Goal: Check status

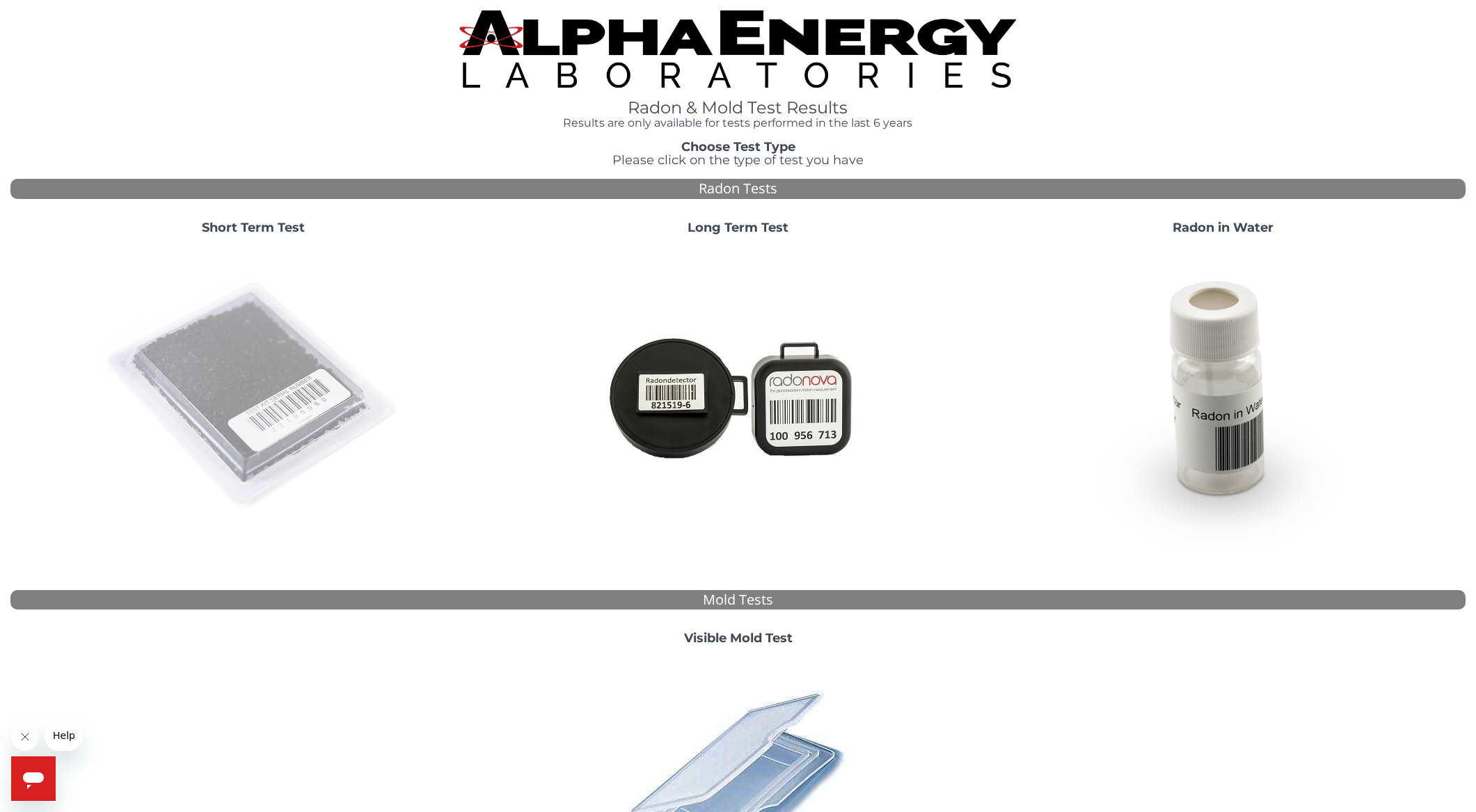
click at [261, 377] on img at bounding box center [253, 395] width 299 height 299
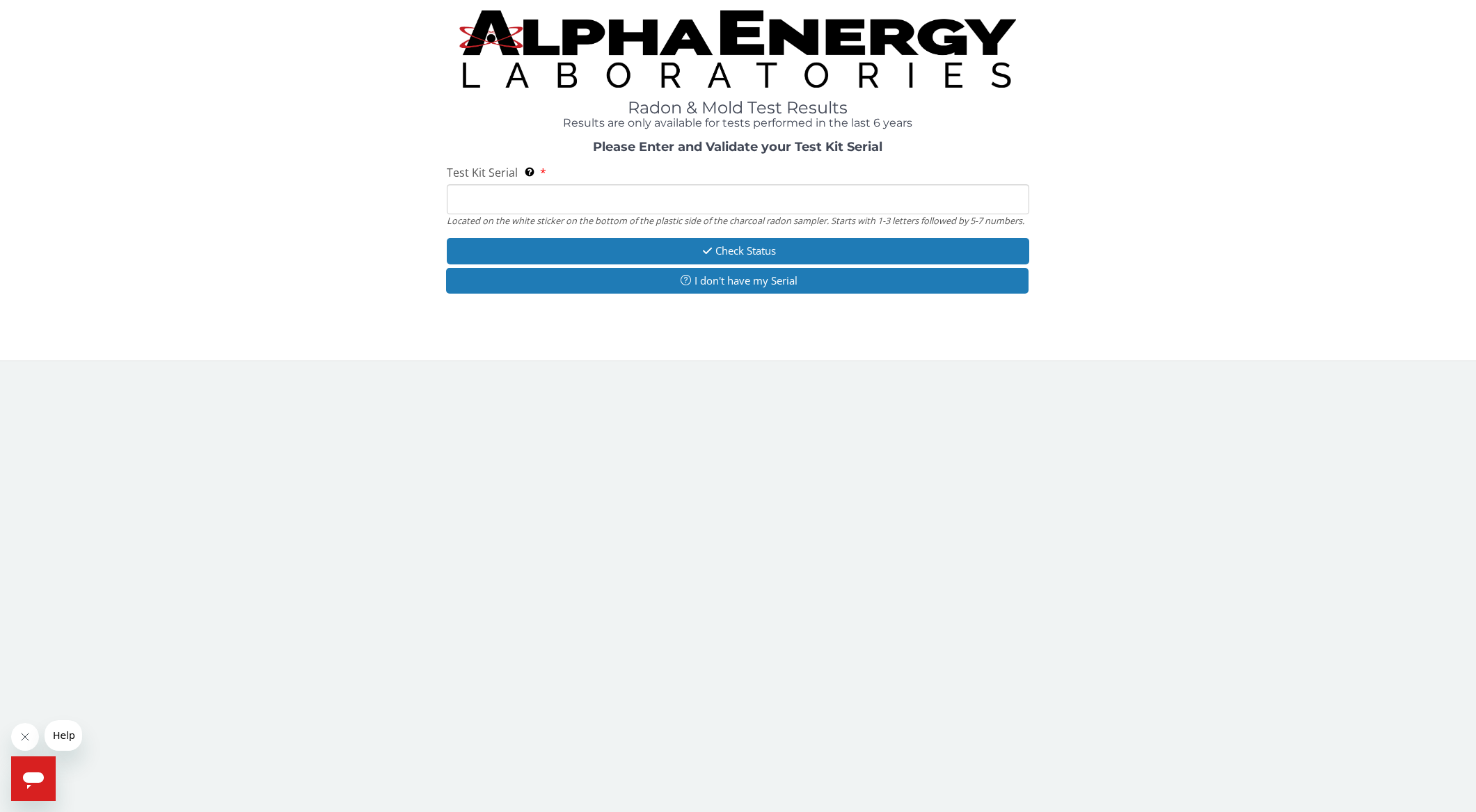
click at [513, 207] on input "Test Kit Serial Located on the white sticker on the bottom of the plastic side …" at bounding box center [737, 200] width 582 height 30
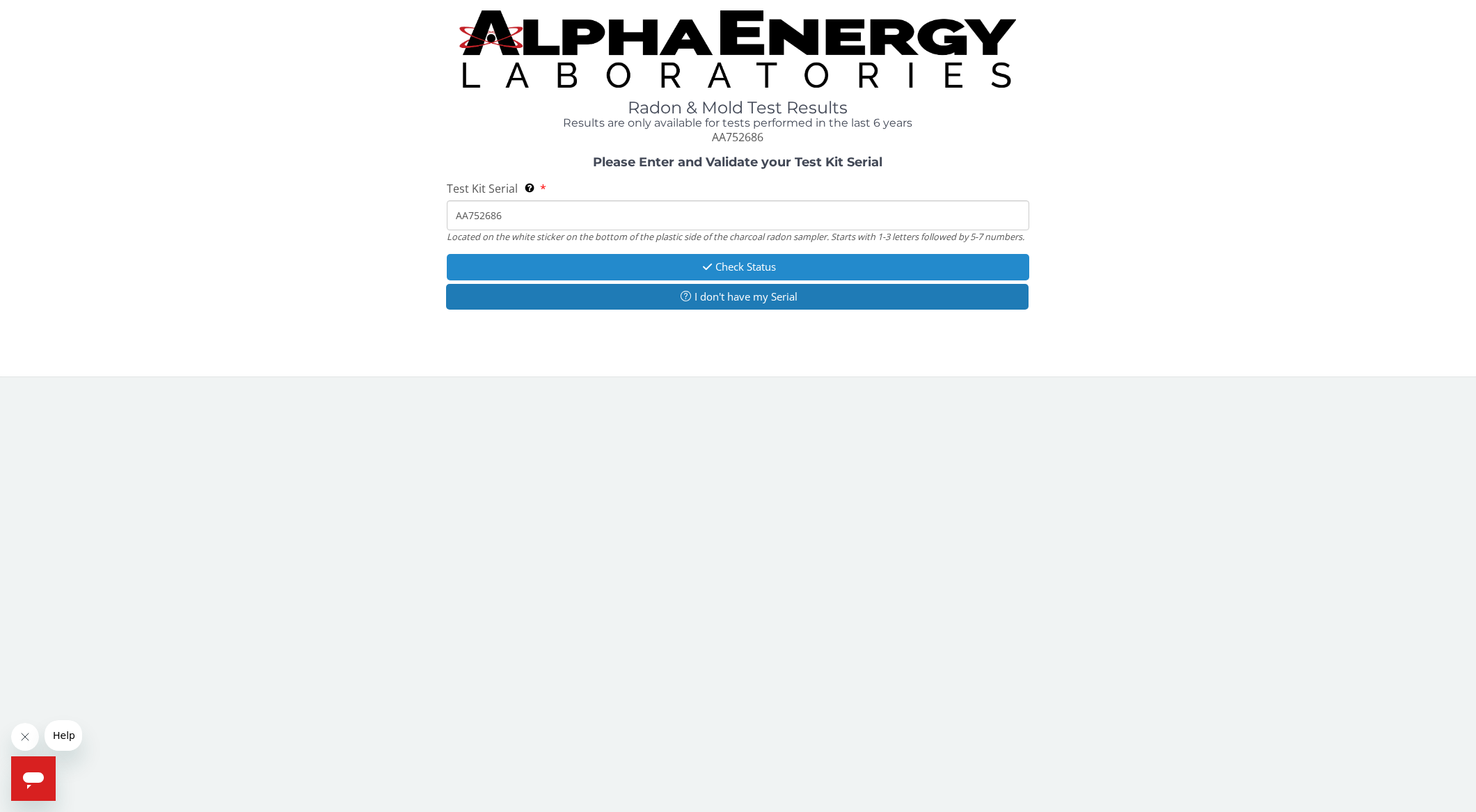
type input "AA752686"
click at [713, 263] on button "Check Status" at bounding box center [737, 267] width 582 height 26
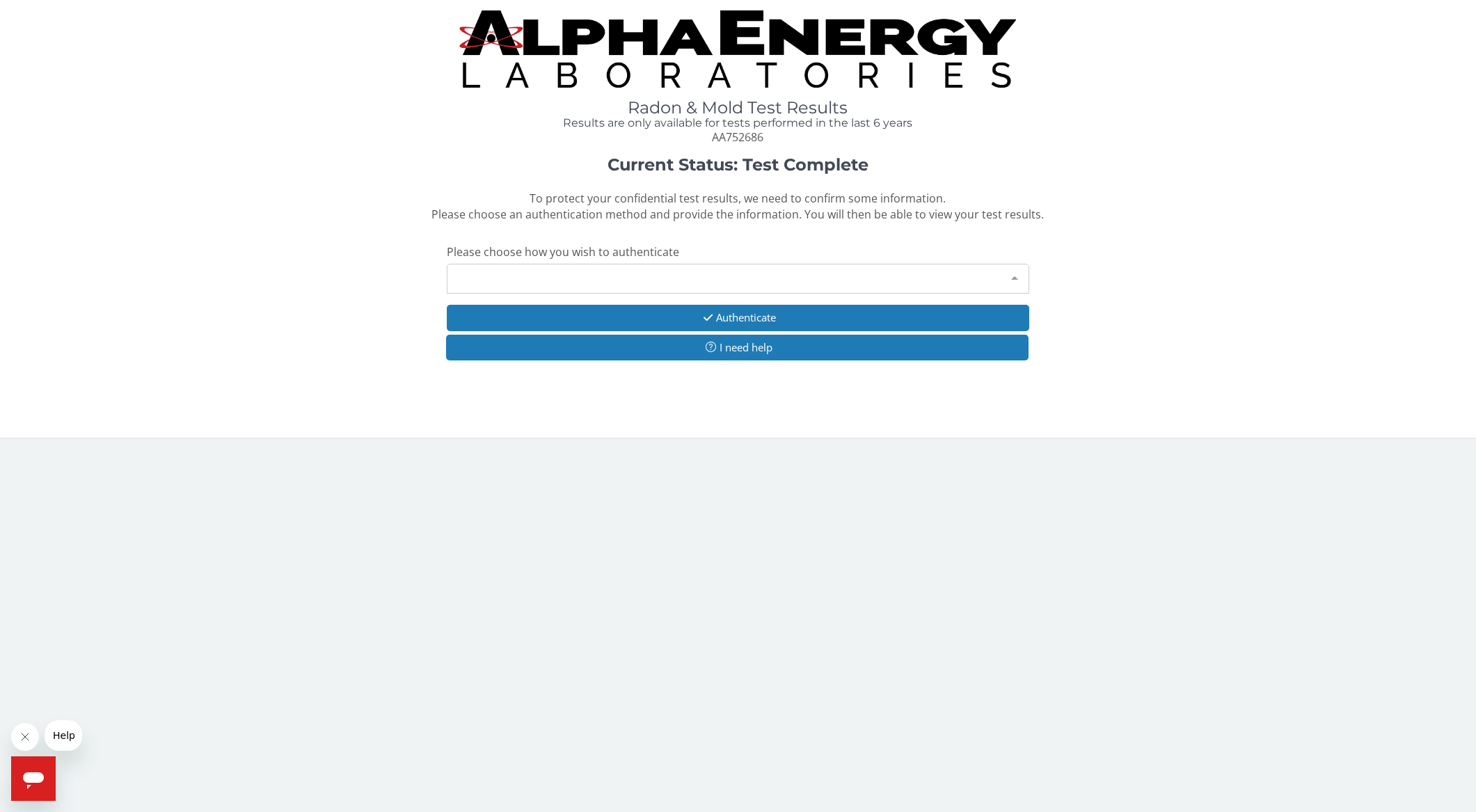
click at [507, 277] on div "Please make a selection" at bounding box center [737, 278] width 582 height 30
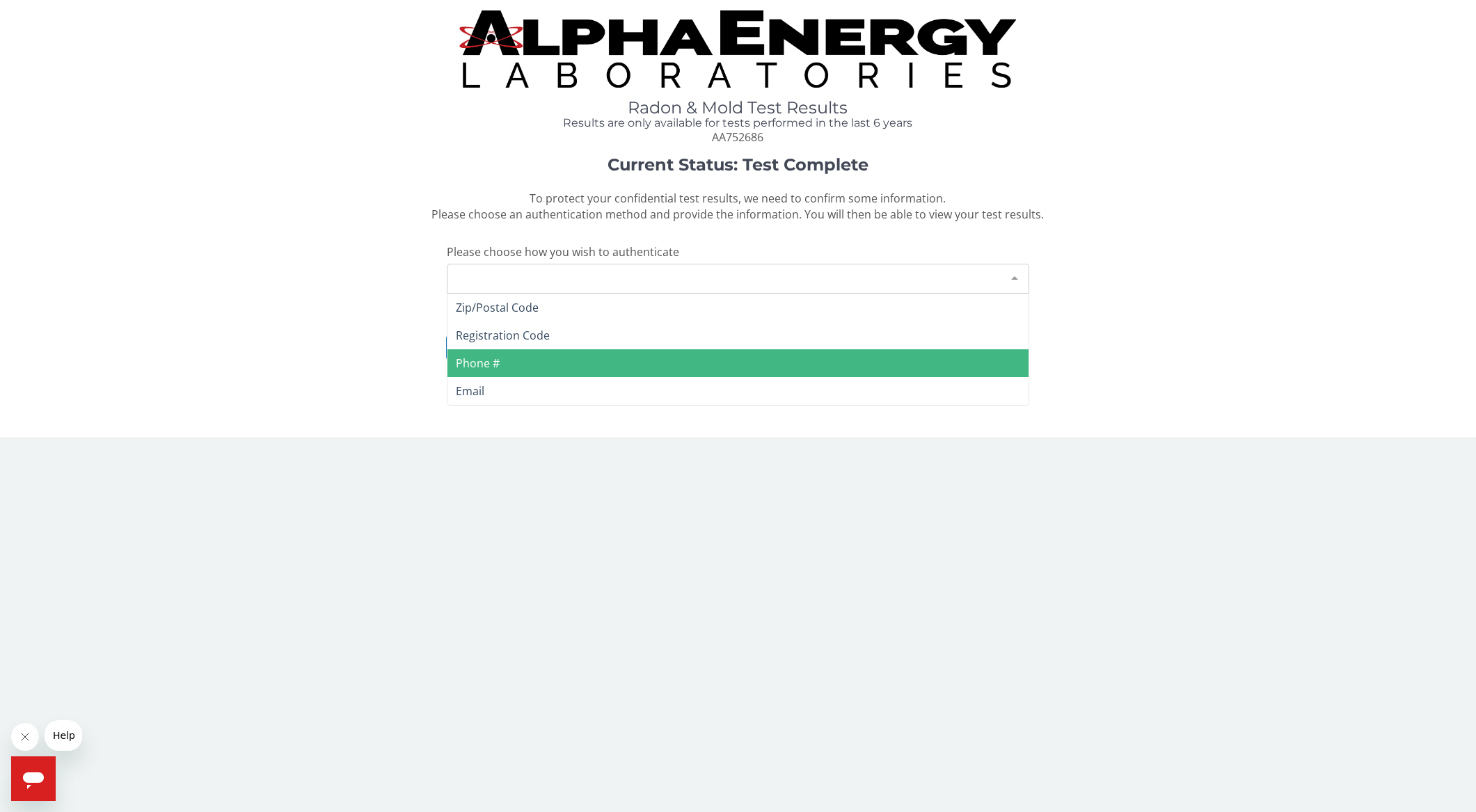
click at [488, 360] on span "Phone #" at bounding box center [477, 363] width 44 height 15
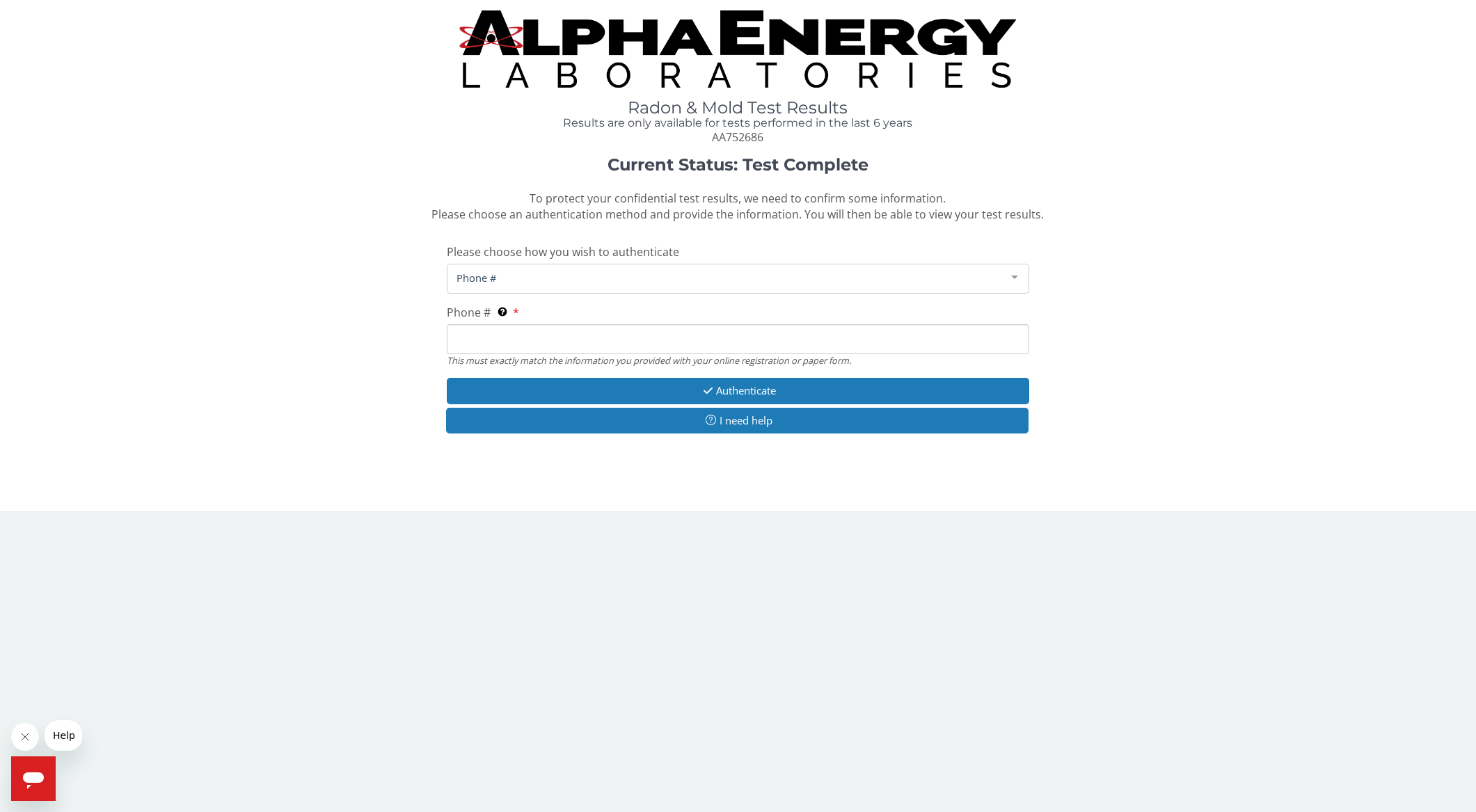
click at [486, 324] on input "Phone # This must exactly match the information you provided with your online r…" at bounding box center [737, 339] width 582 height 30
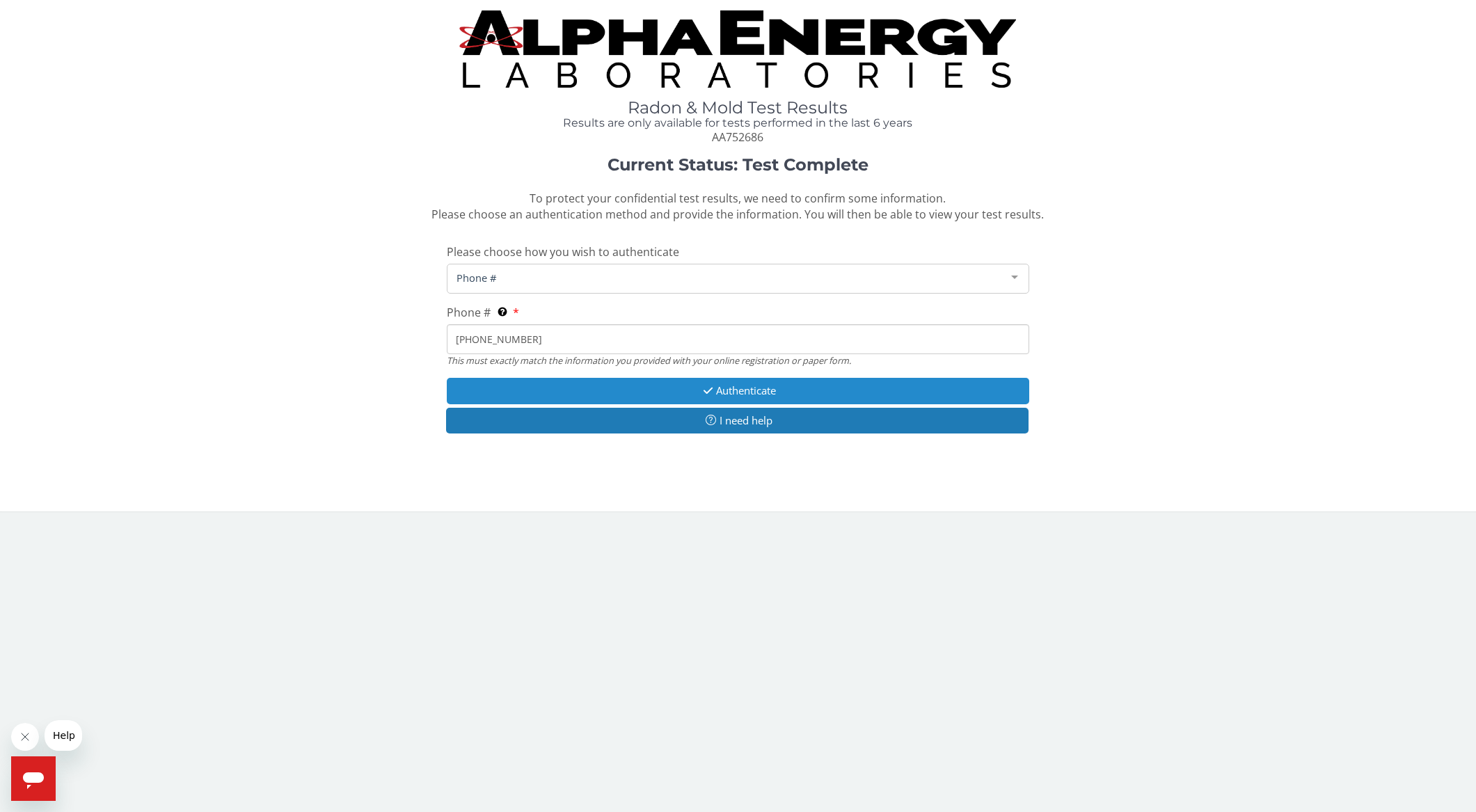
type input "[PHONE_NUMBER]"
click at [630, 378] on button "Authenticate" at bounding box center [737, 391] width 582 height 26
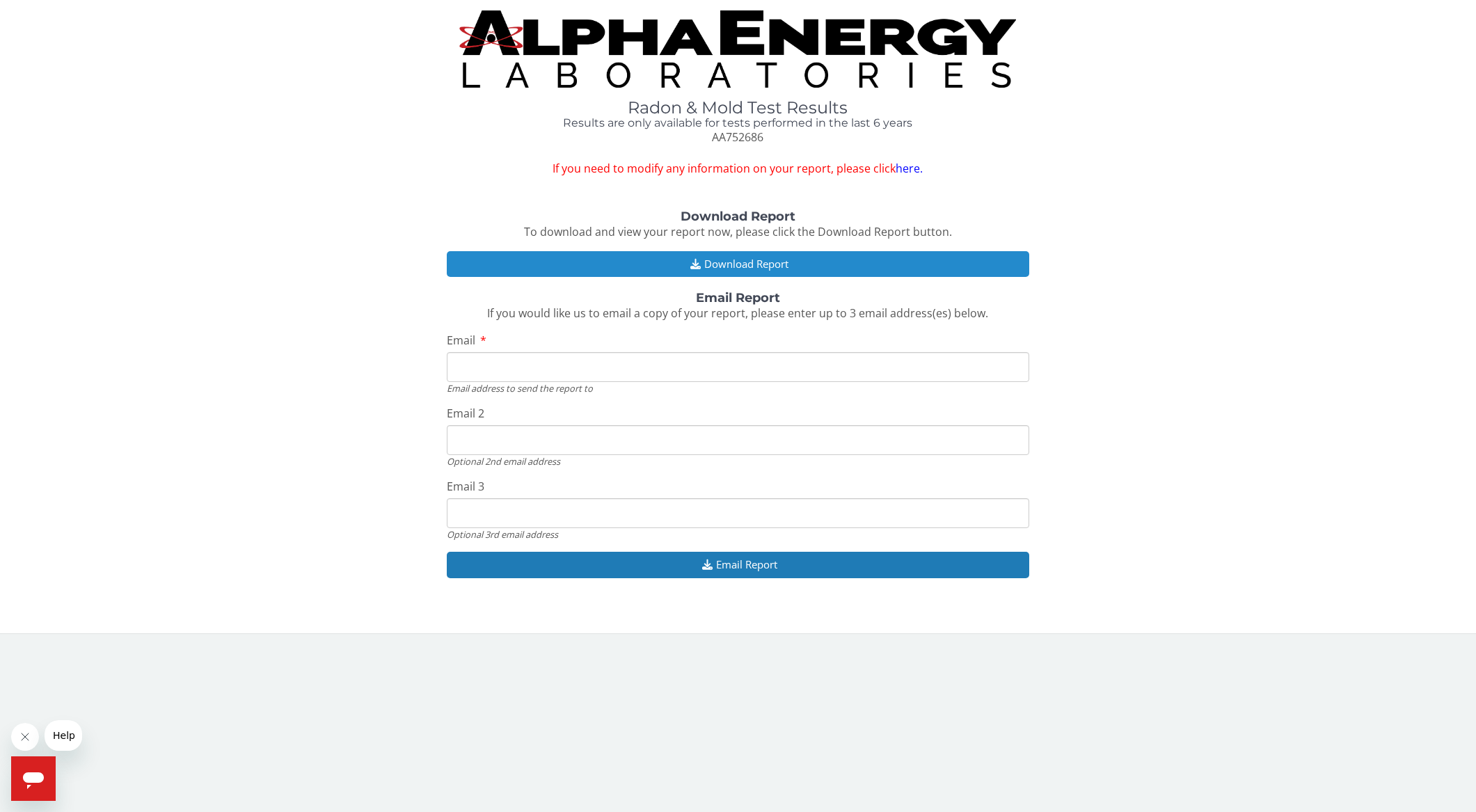
click at [727, 259] on button "Download Report" at bounding box center [737, 264] width 582 height 26
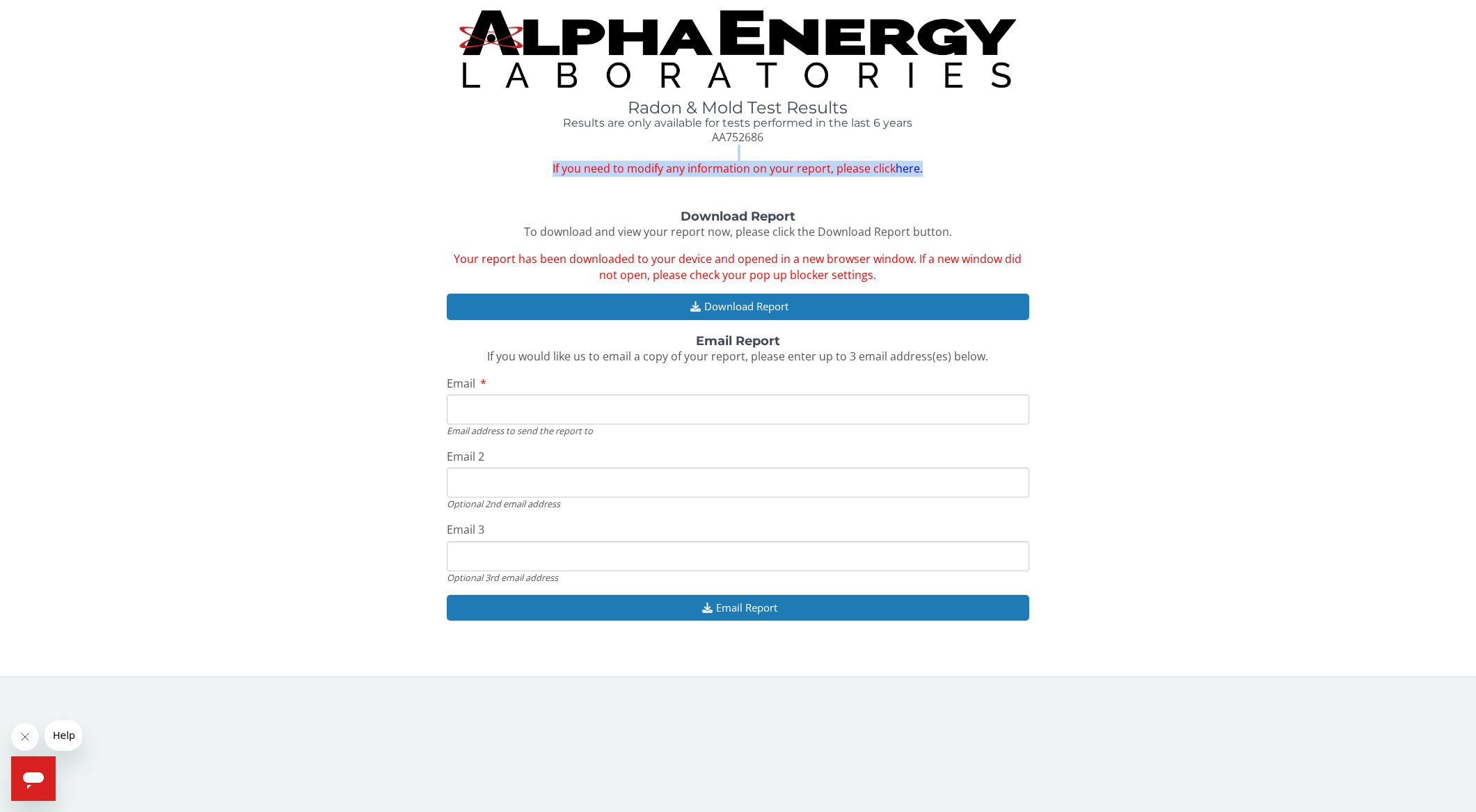
click at [1290, 157] on div "Radon & Mold Test Results Results are only available for tests performed in the…" at bounding box center [738, 93] width 1456 height 166
